Goal: Find specific page/section: Find specific page/section

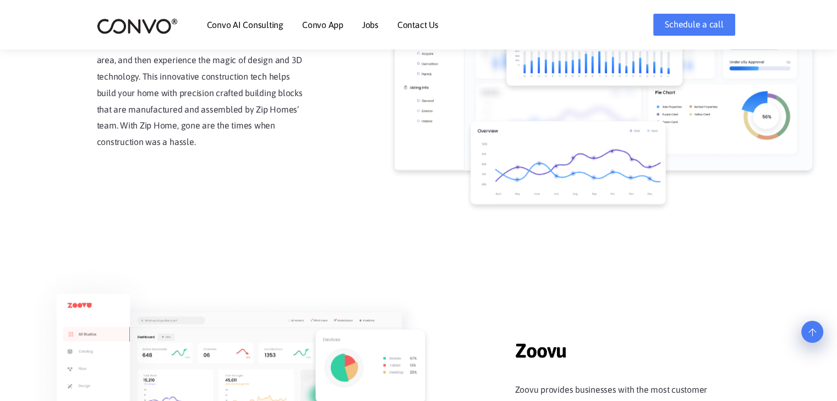
scroll to position [1135, 0]
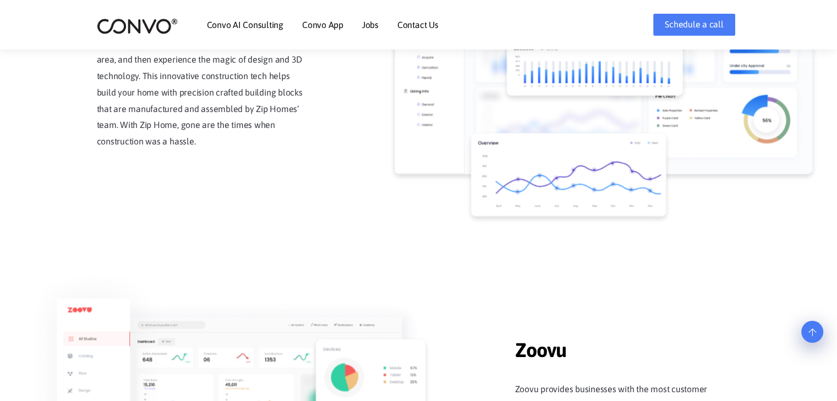
click at [416, 22] on link "Contact Us" at bounding box center [417, 24] width 41 height 9
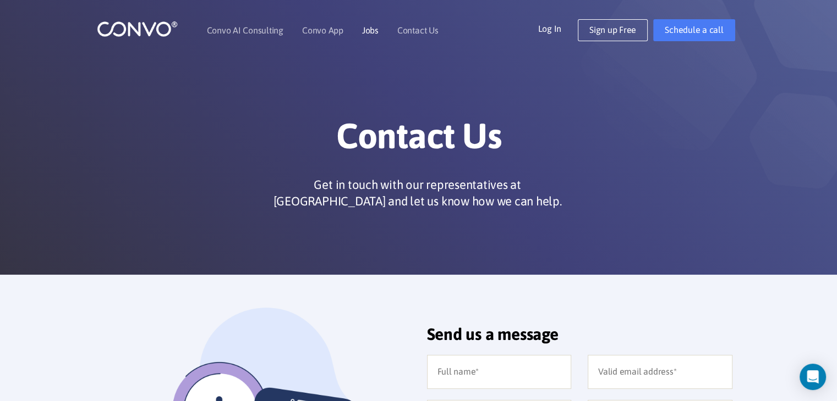
click at [372, 31] on link "Jobs" at bounding box center [370, 30] width 16 height 9
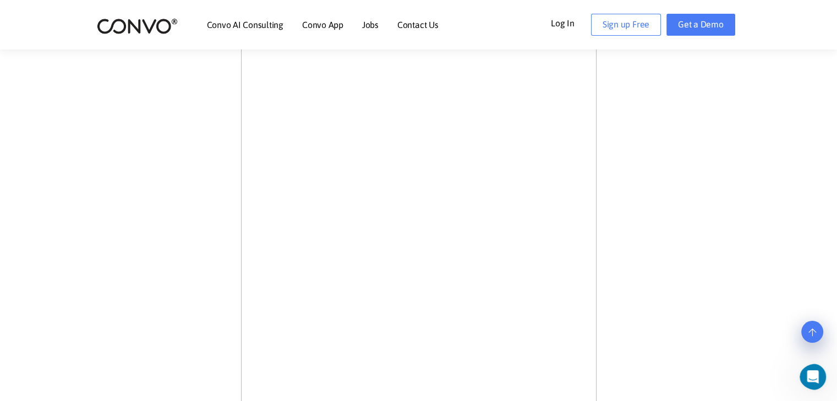
scroll to position [345, 0]
